Goal: Information Seeking & Learning: Understand process/instructions

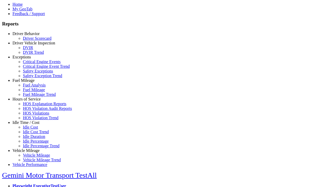
click at [30, 101] on link "Hours of Service" at bounding box center [26, 99] width 28 height 4
click at [34, 106] on link "HOS Explanation Reports" at bounding box center [44, 104] width 43 height 4
